Goal: Transaction & Acquisition: Purchase product/service

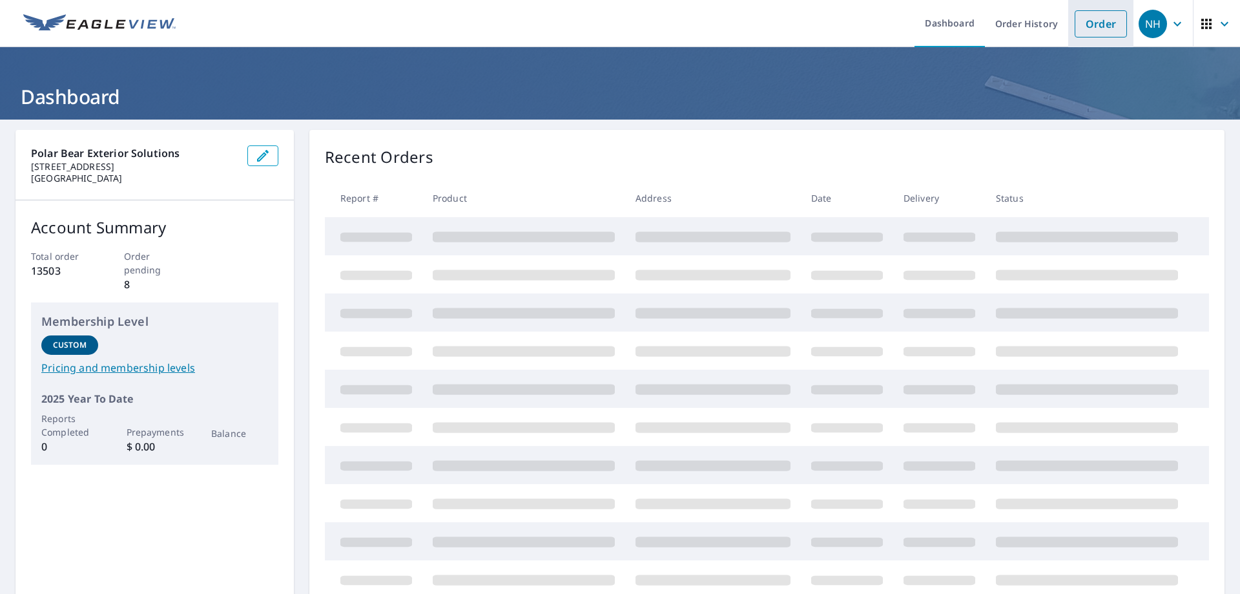
click at [1110, 21] on link "Order" at bounding box center [1101, 23] width 52 height 27
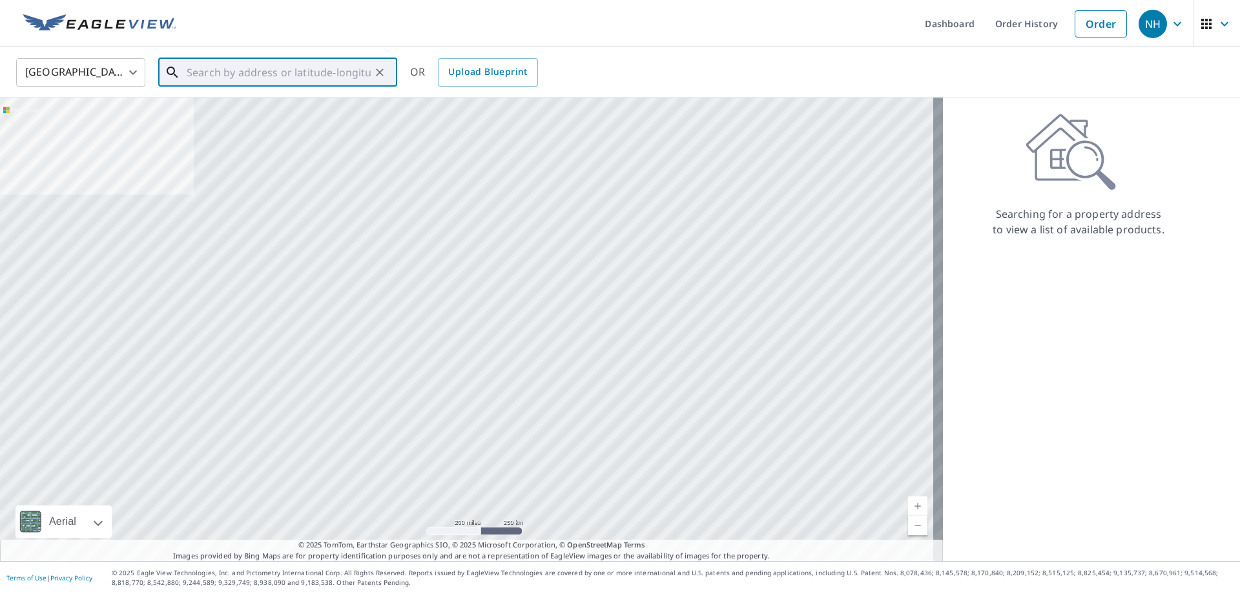
click at [344, 71] on input "text" at bounding box center [279, 72] width 184 height 36
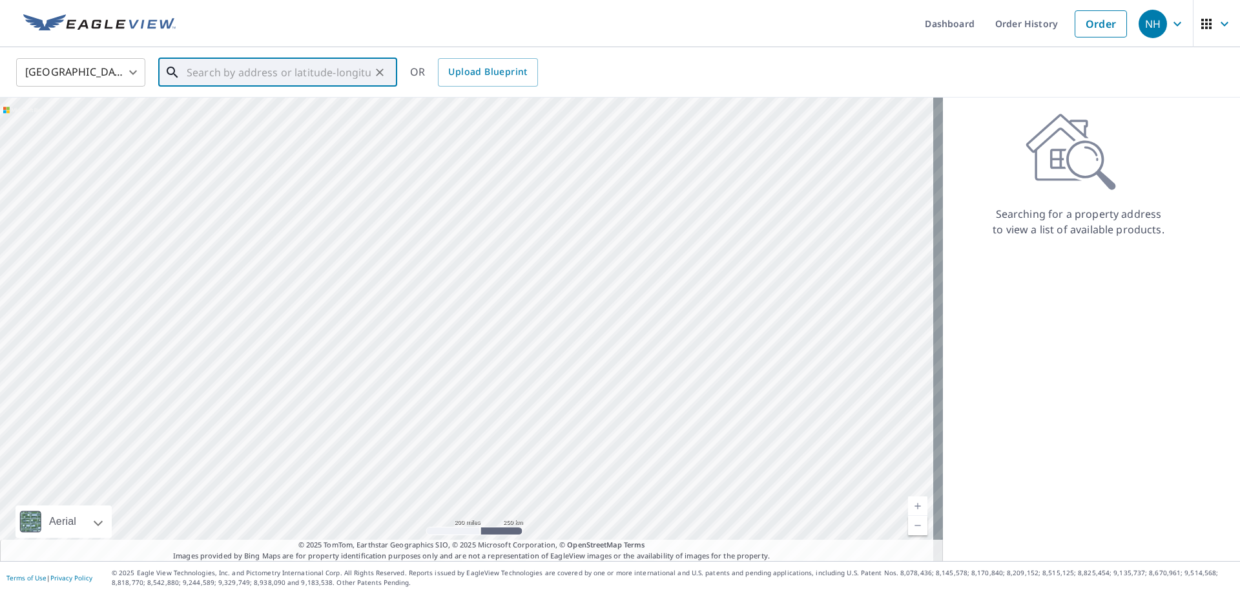
paste input "[STREET_ADDRESS]"
click at [296, 107] on span "[STREET_ADDRESS]" at bounding box center [285, 110] width 203 height 16
type input "[STREET_ADDRESS]"
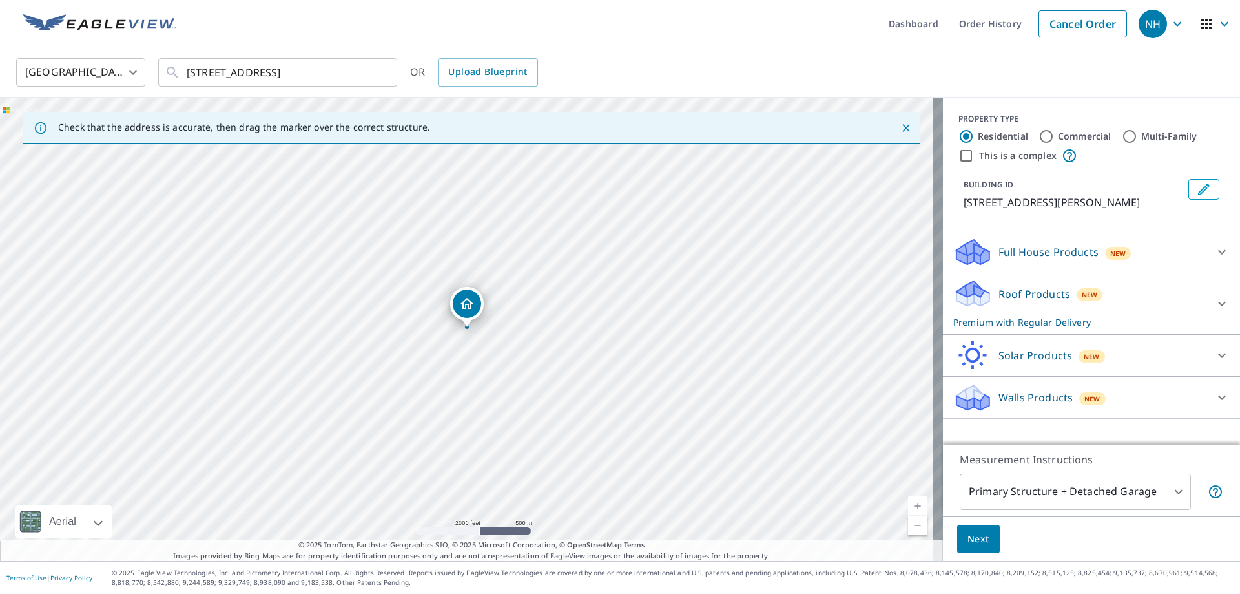
click at [981, 539] on button "Next" at bounding box center [978, 538] width 43 height 29
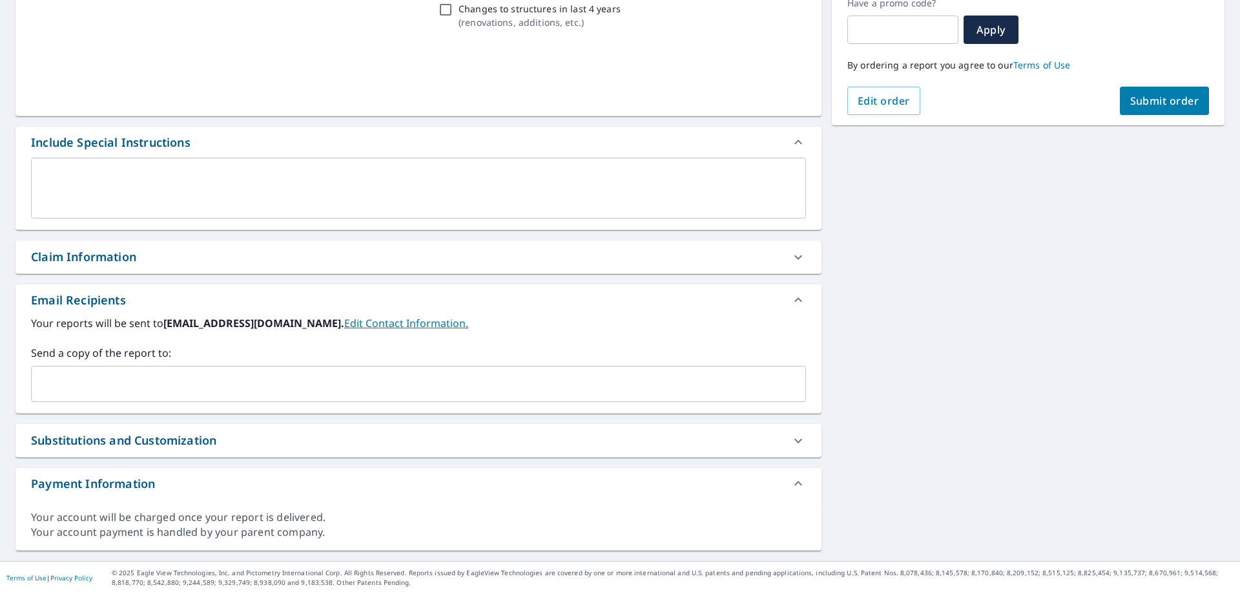
scroll to position [229, 0]
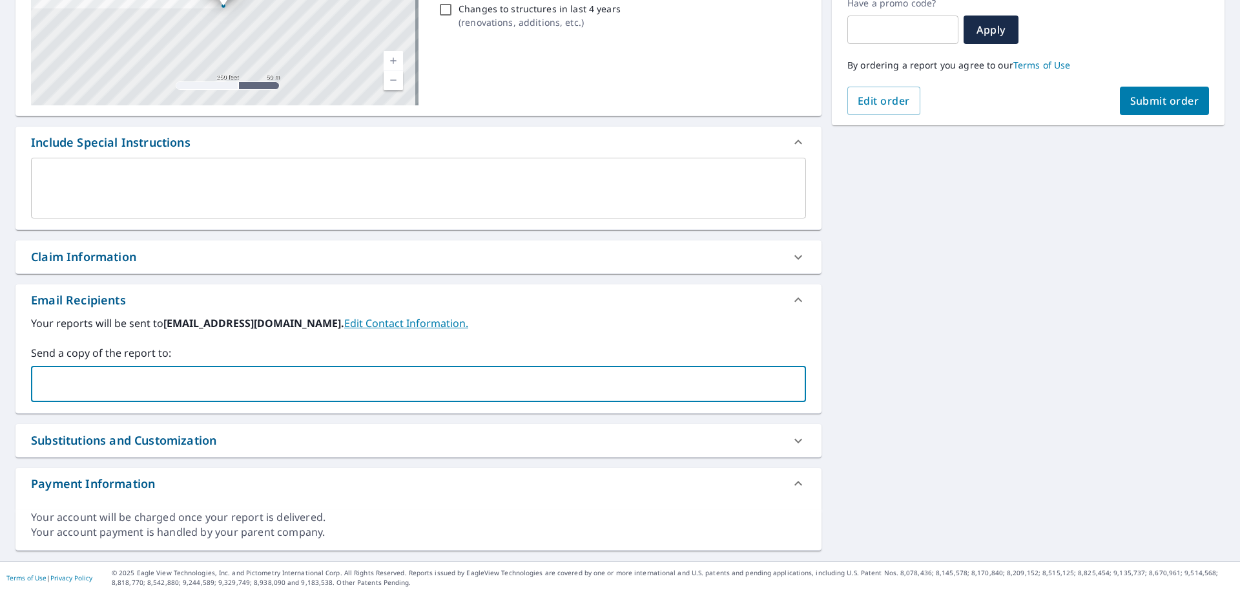
click at [110, 388] on input "text" at bounding box center [409, 383] width 744 height 25
type input "[EMAIL_ADDRESS][DOMAIN_NAME]"
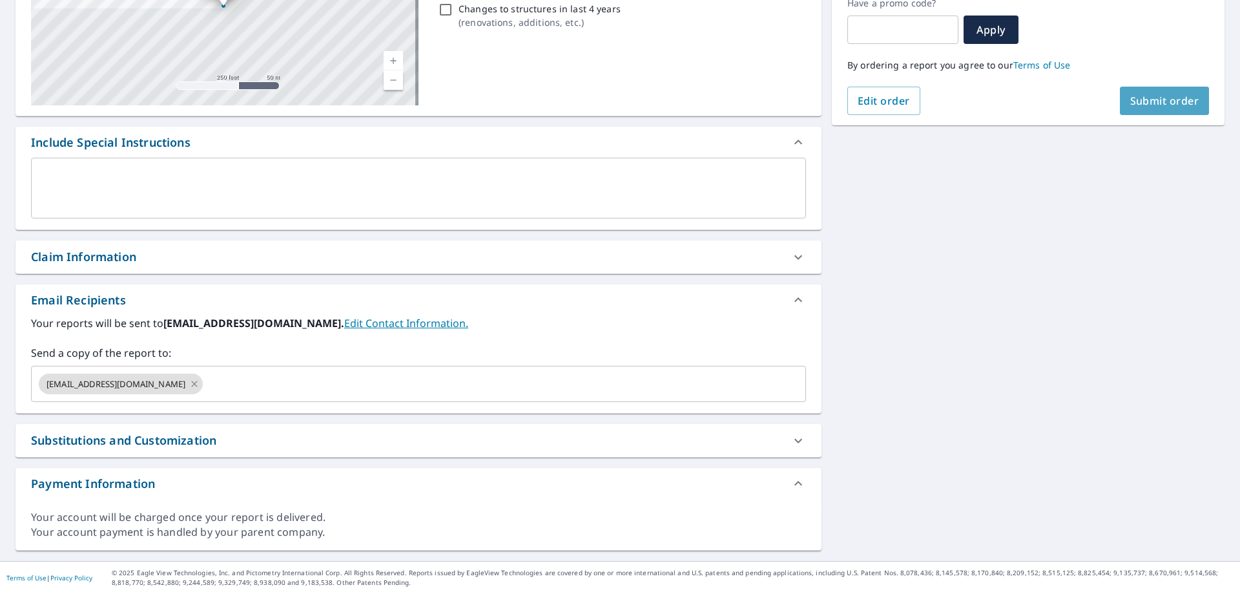
click at [1170, 101] on span "Submit order" at bounding box center [1164, 101] width 69 height 14
checkbox input "true"
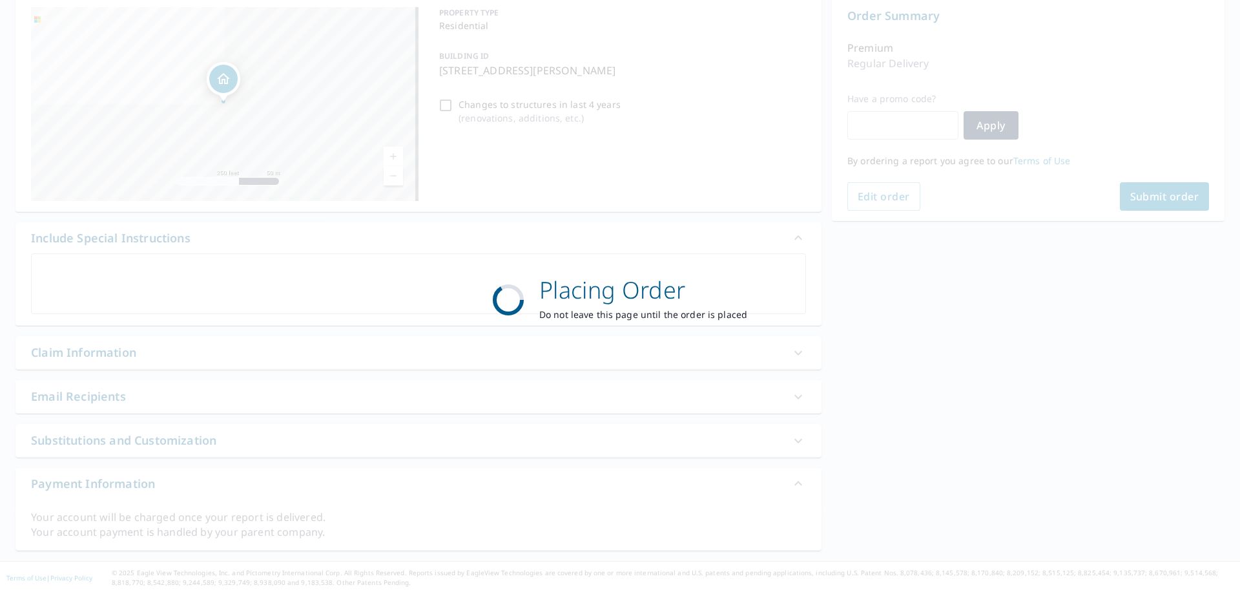
click at [1170, 101] on div "Placing Order Do not leave this page until the order is placed" at bounding box center [620, 297] width 1240 height 594
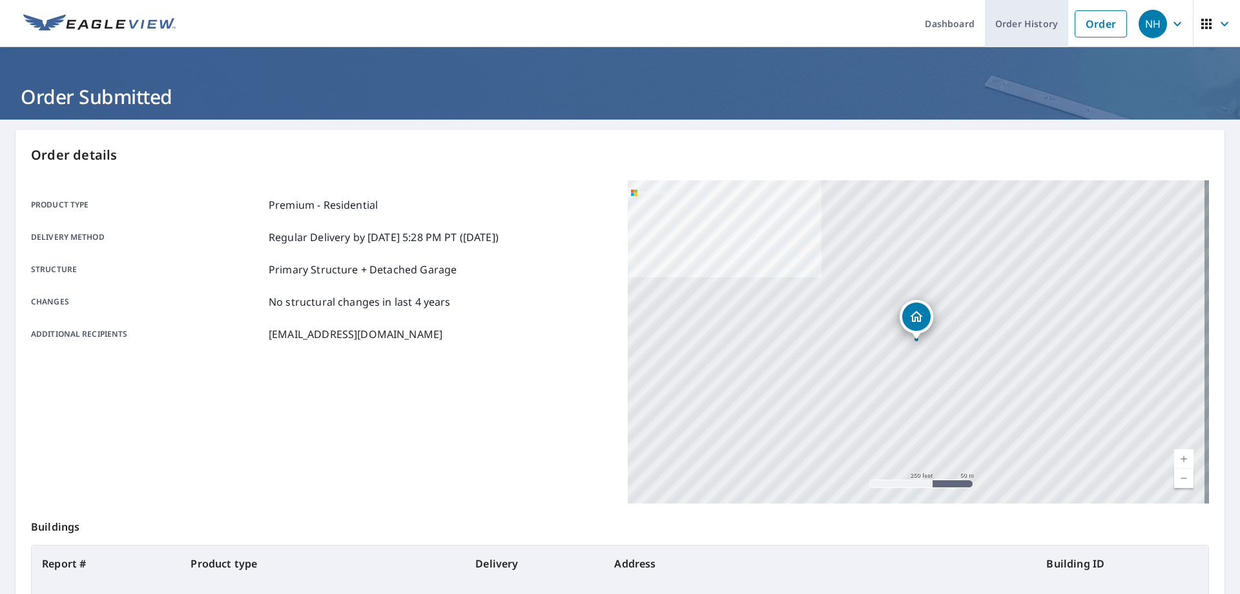
click at [1030, 25] on link "Order History" at bounding box center [1026, 23] width 83 height 47
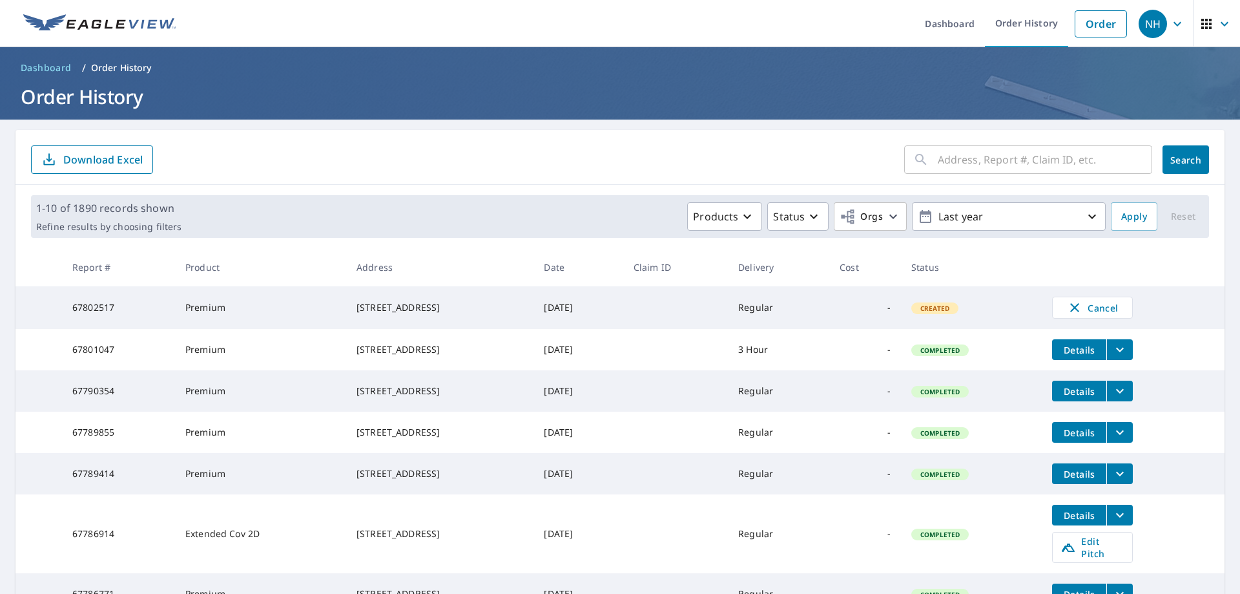
click at [623, 251] on th "Date" at bounding box center [578, 267] width 89 height 38
click at [780, 477] on td "Regular" at bounding box center [778, 473] width 101 height 41
click at [866, 573] on td "-" at bounding box center [865, 533] width 72 height 79
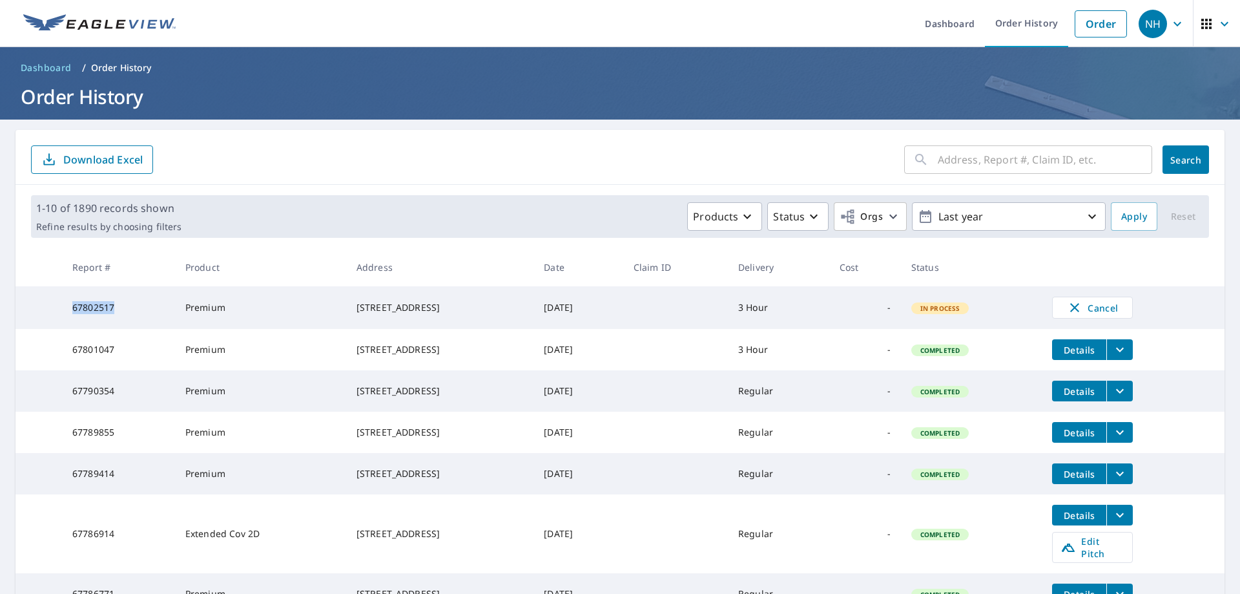
drag, startPoint x: 119, startPoint y: 307, endPoint x: 63, endPoint y: 312, distance: 55.7
click at [63, 312] on td "67802517" at bounding box center [118, 307] width 113 height 43
copy td "67802517"
click at [1002, 21] on link "Order History" at bounding box center [1026, 23] width 83 height 47
click at [971, 155] on input "text" at bounding box center [1045, 159] width 214 height 36
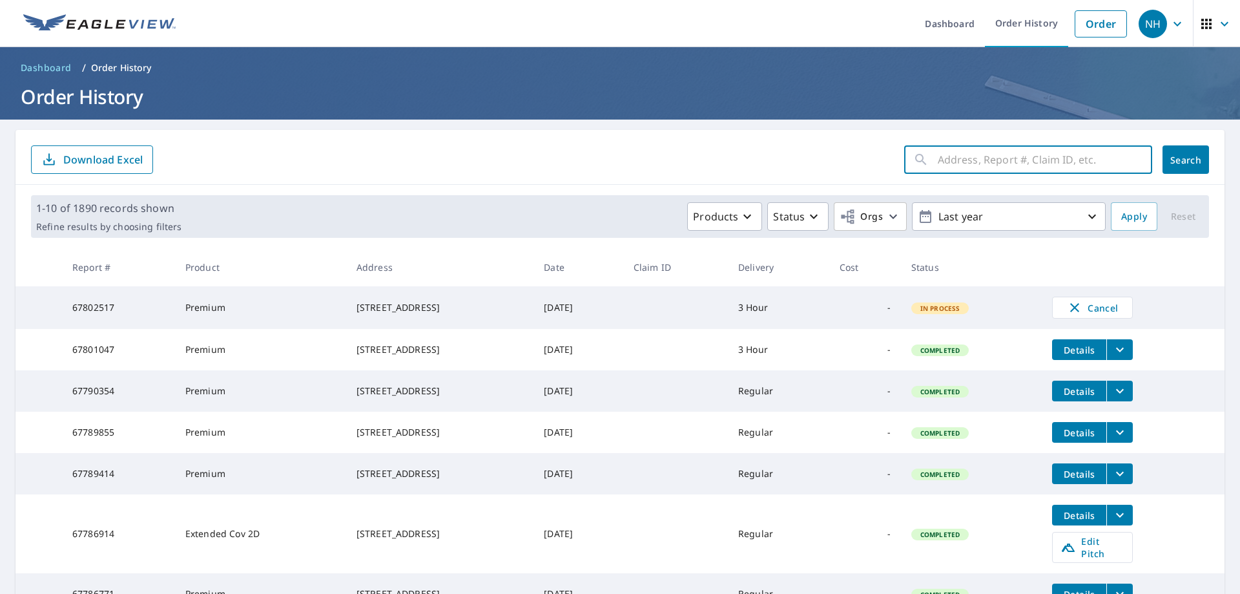
paste input "67802517"
type input "67802517"
drag, startPoint x: 113, startPoint y: 313, endPoint x: 71, endPoint y: 309, distance: 42.2
click at [71, 309] on td "67802517" at bounding box center [118, 307] width 113 height 43
copy td "67802517"
